Goal: Transaction & Acquisition: Purchase product/service

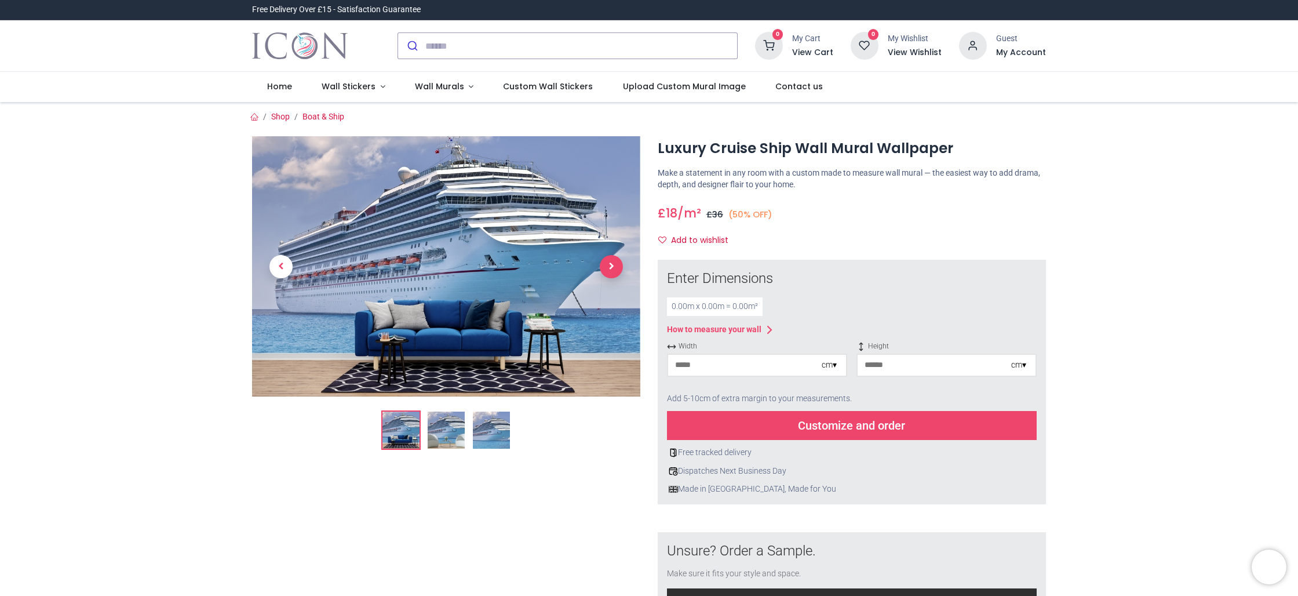
click at [611, 264] on span "Next" at bounding box center [611, 266] width 23 height 23
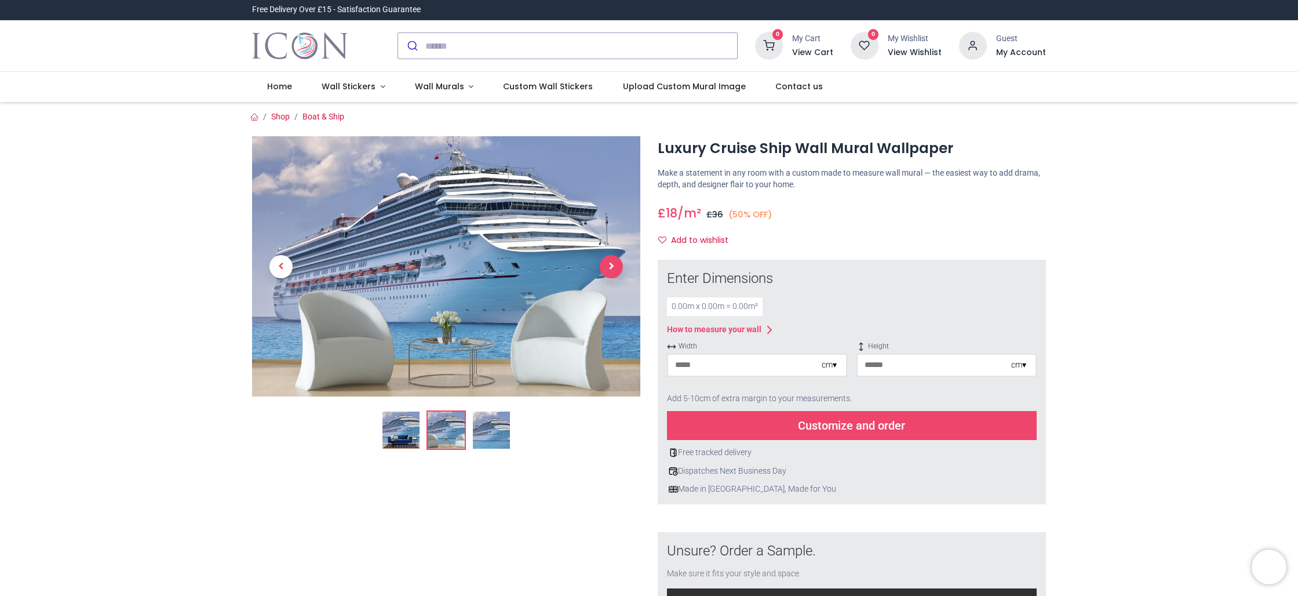
click at [611, 264] on span "Next" at bounding box center [611, 266] width 23 height 23
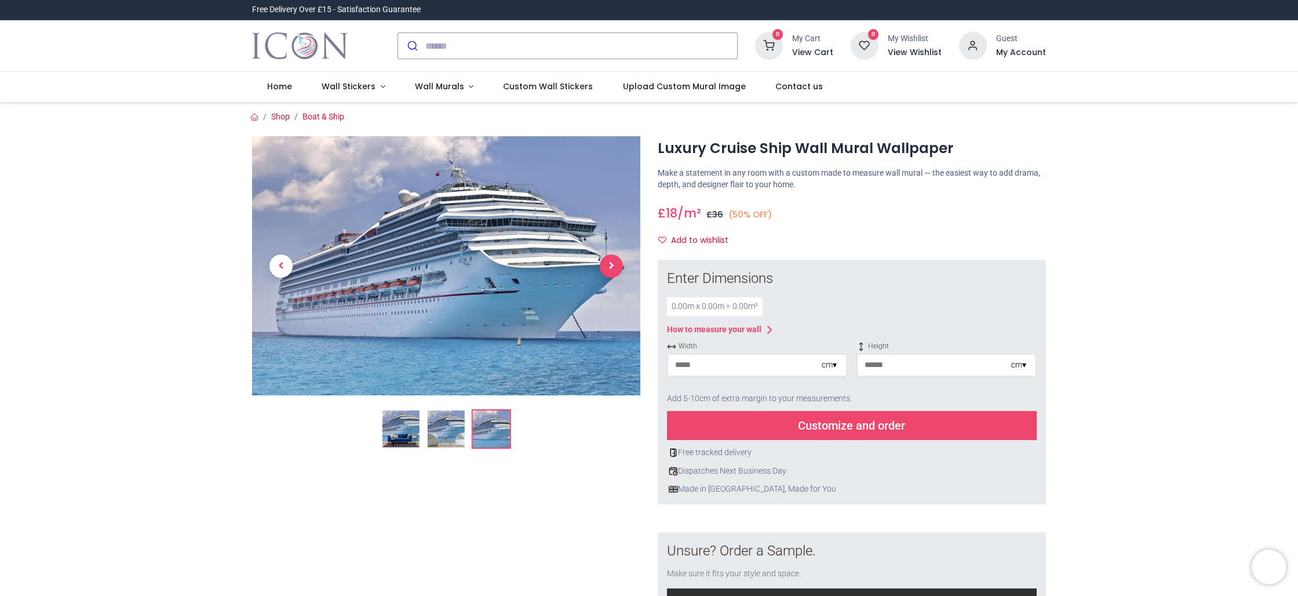
click at [611, 264] on span "Next" at bounding box center [611, 265] width 23 height 23
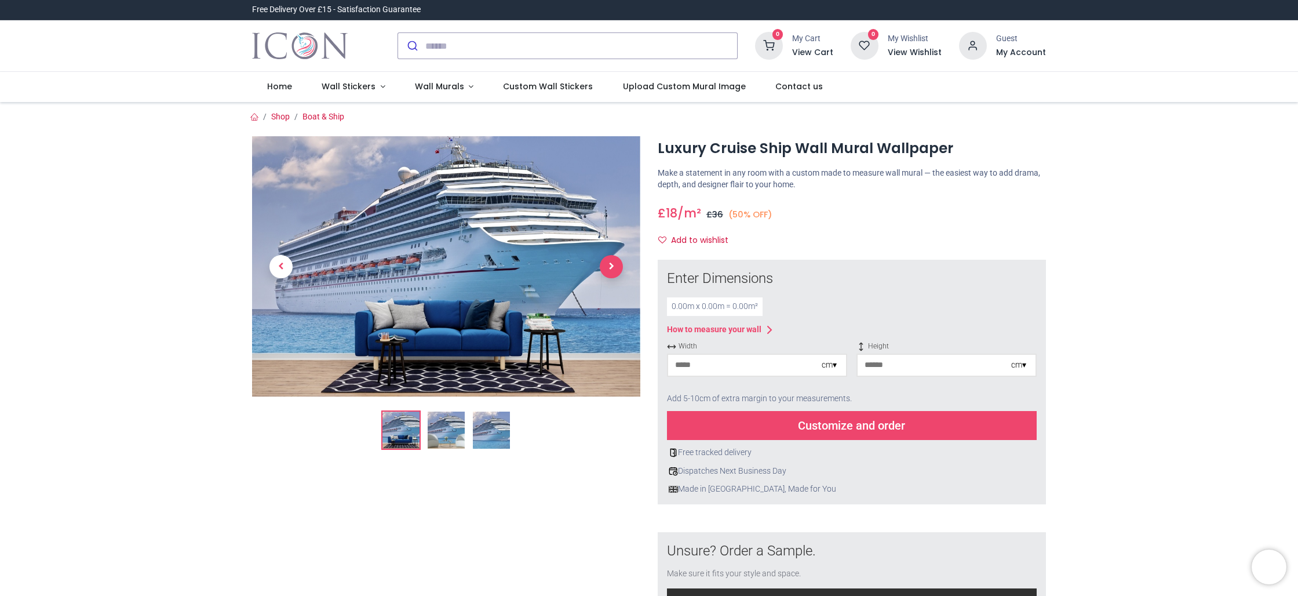
click at [611, 264] on span "Next" at bounding box center [611, 266] width 23 height 23
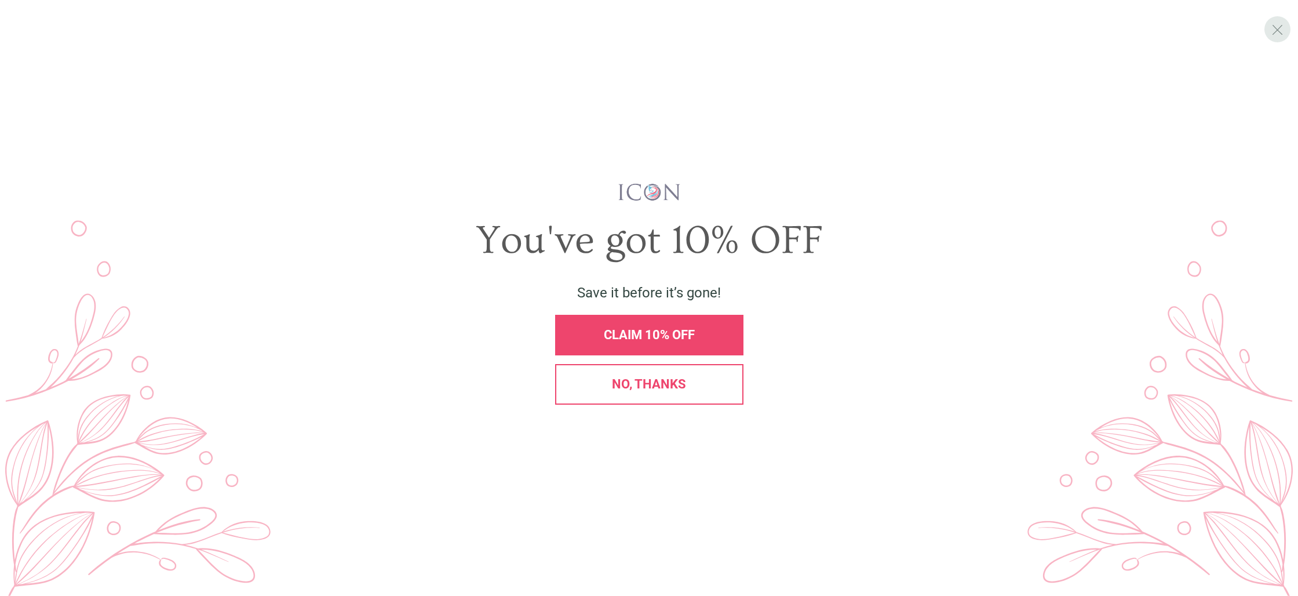
click at [1274, 29] on span "X" at bounding box center [1278, 29] width 12 height 17
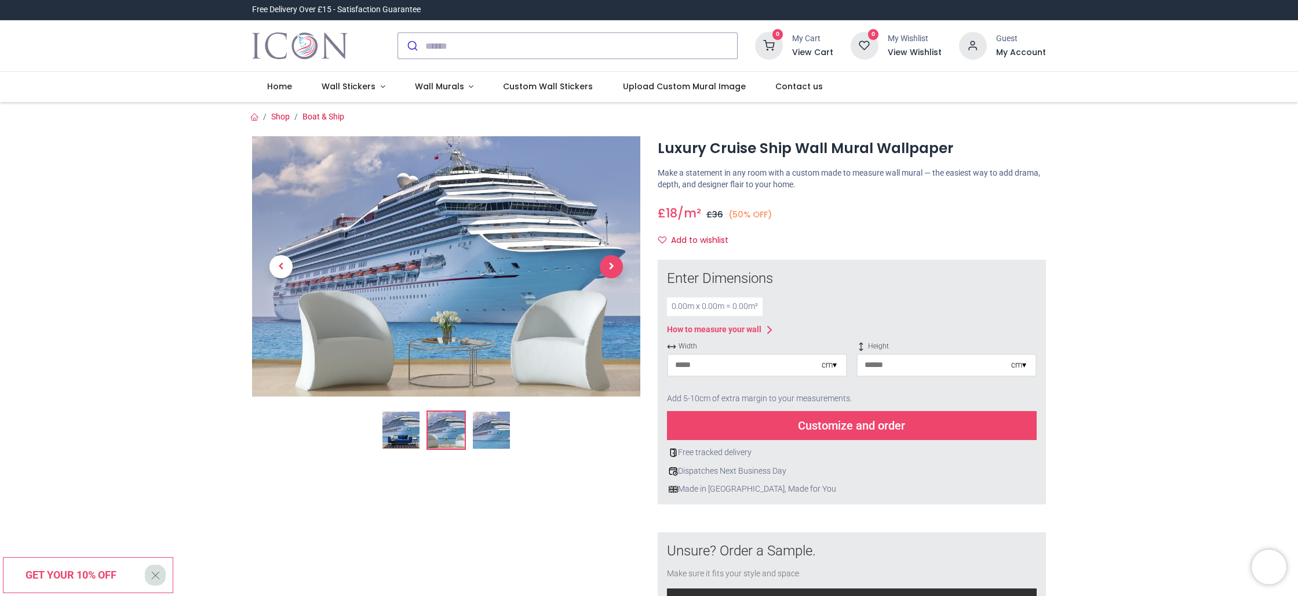
click at [608, 264] on span "Next" at bounding box center [611, 266] width 23 height 23
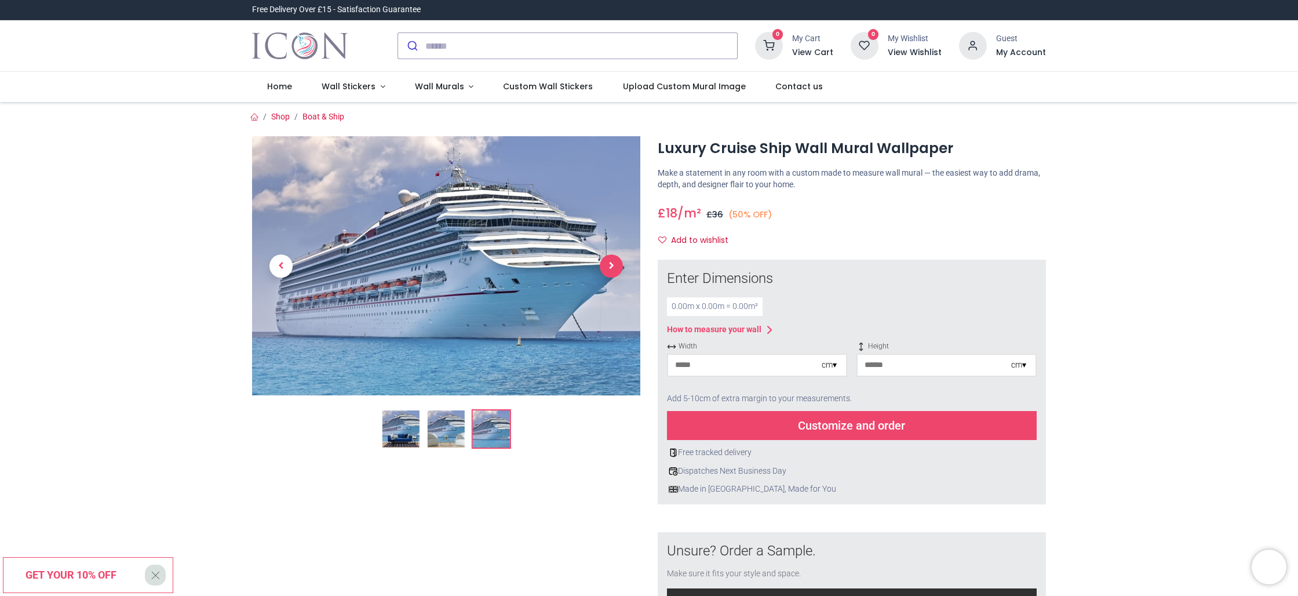
click at [608, 264] on span "Next" at bounding box center [611, 265] width 23 height 23
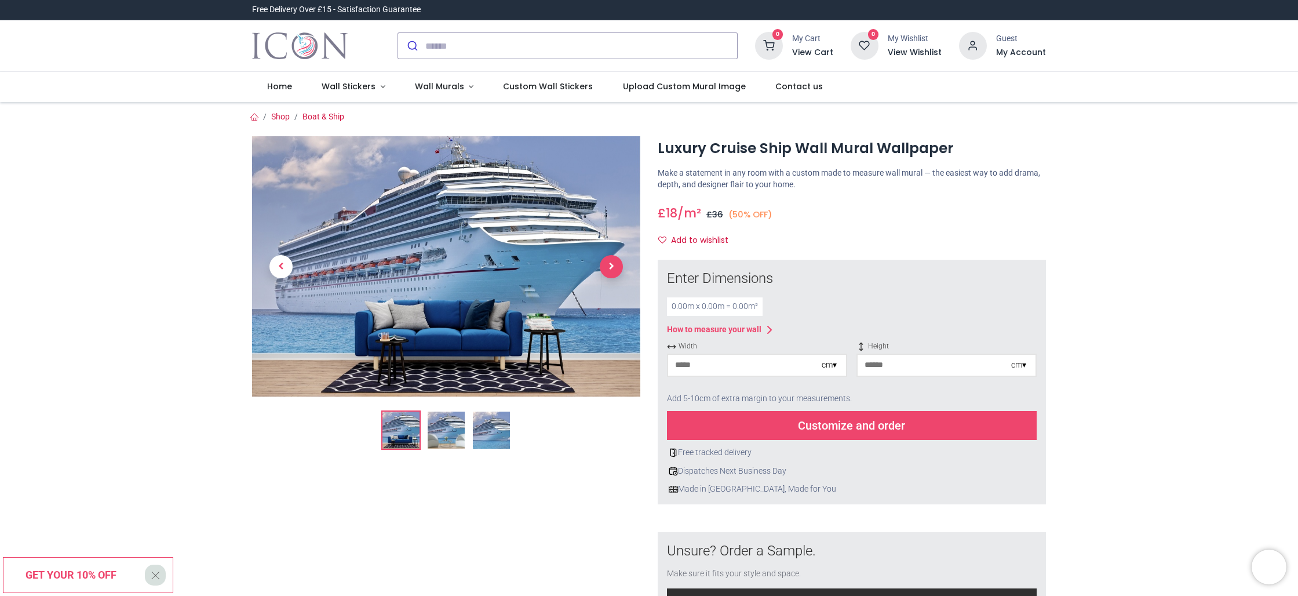
click at [608, 264] on span "Next" at bounding box center [611, 266] width 23 height 23
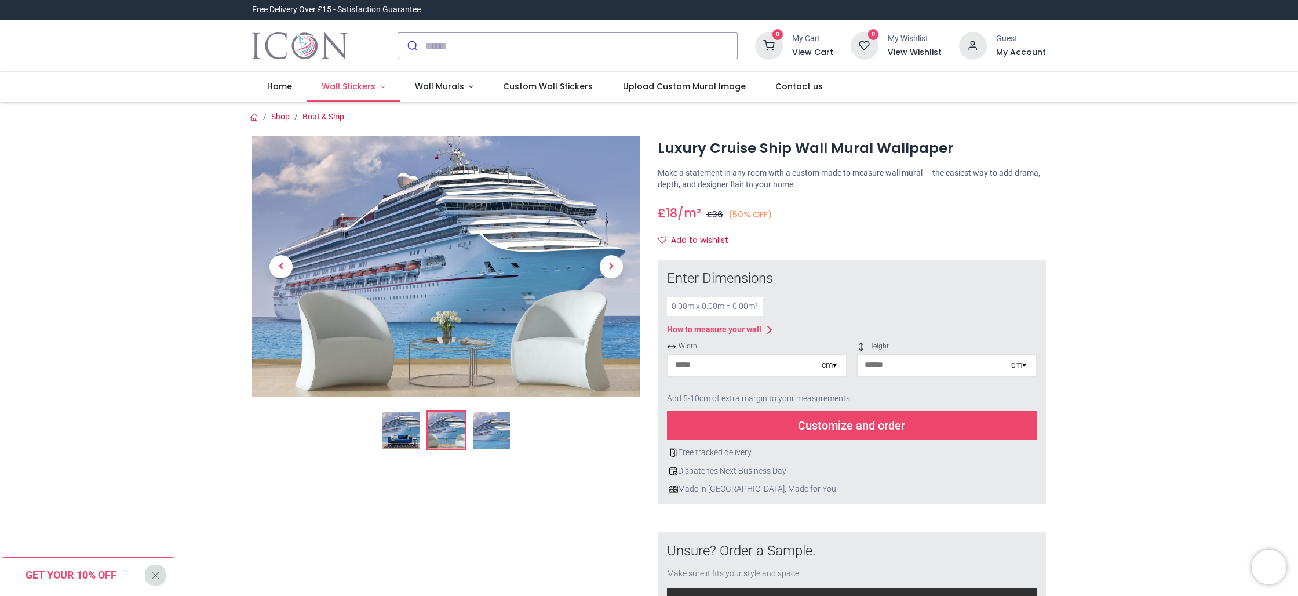
click at [376, 88] on link "Wall Stickers" at bounding box center [353, 87] width 93 height 30
